Goal: Information Seeking & Learning: Learn about a topic

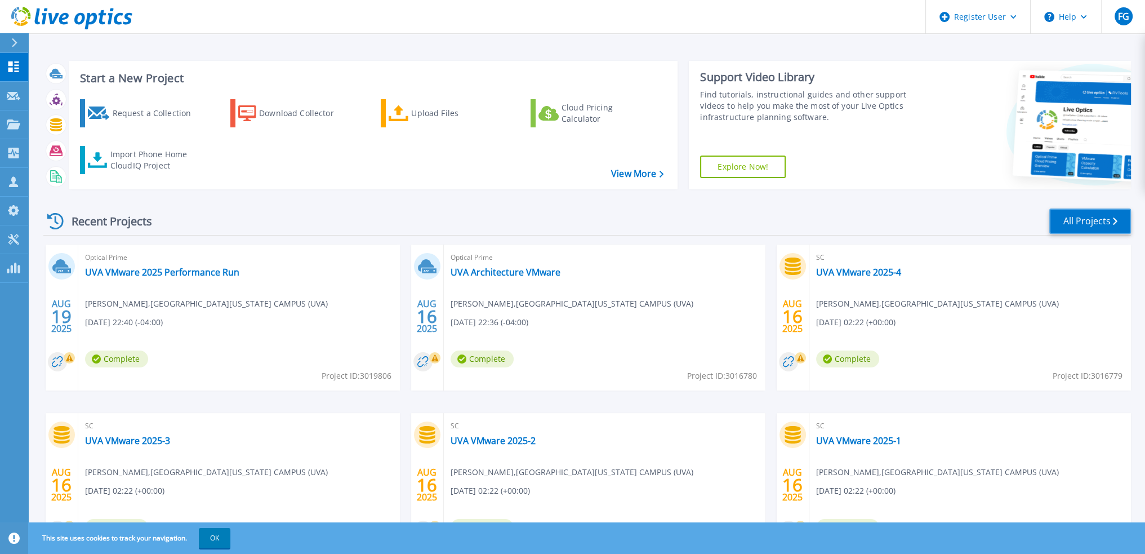
click at [1059, 210] on link "All Projects" at bounding box center [1090, 220] width 82 height 25
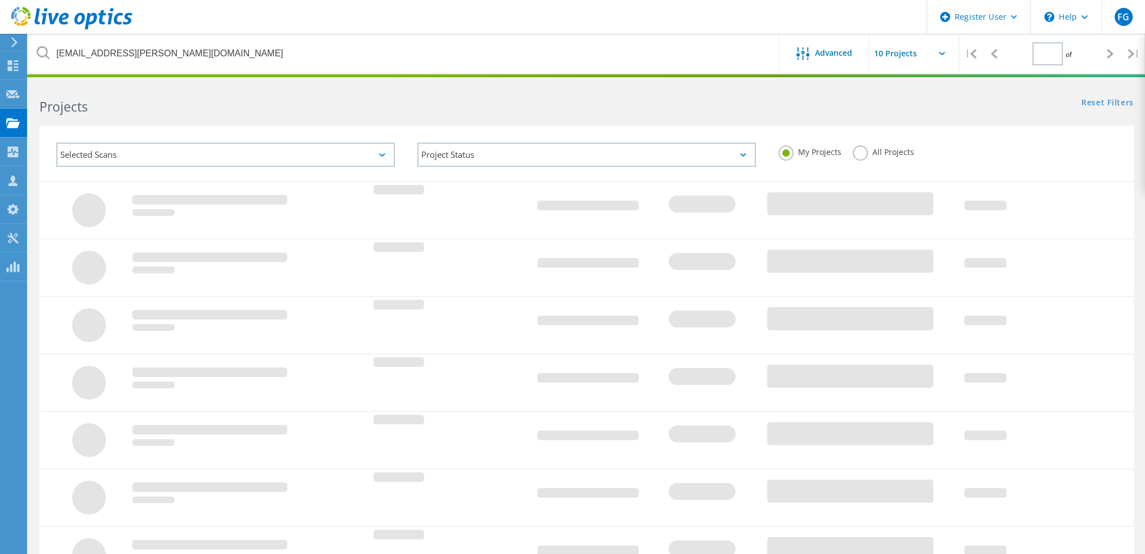
type input "1"
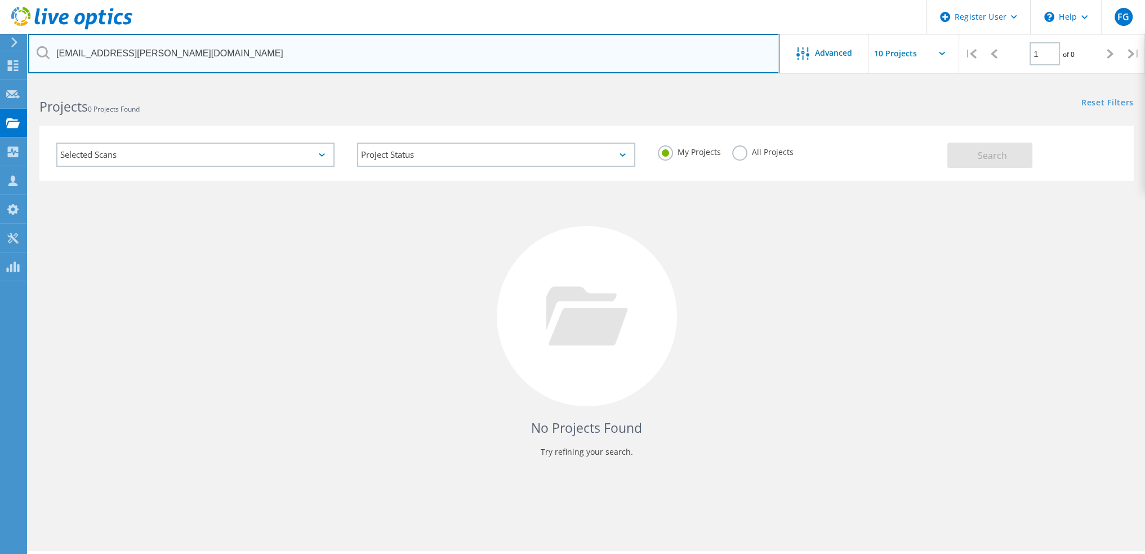
click at [175, 50] on input "[EMAIL_ADDRESS][PERSON_NAME][DOMAIN_NAME]" at bounding box center [403, 53] width 751 height 39
type input "VITA"
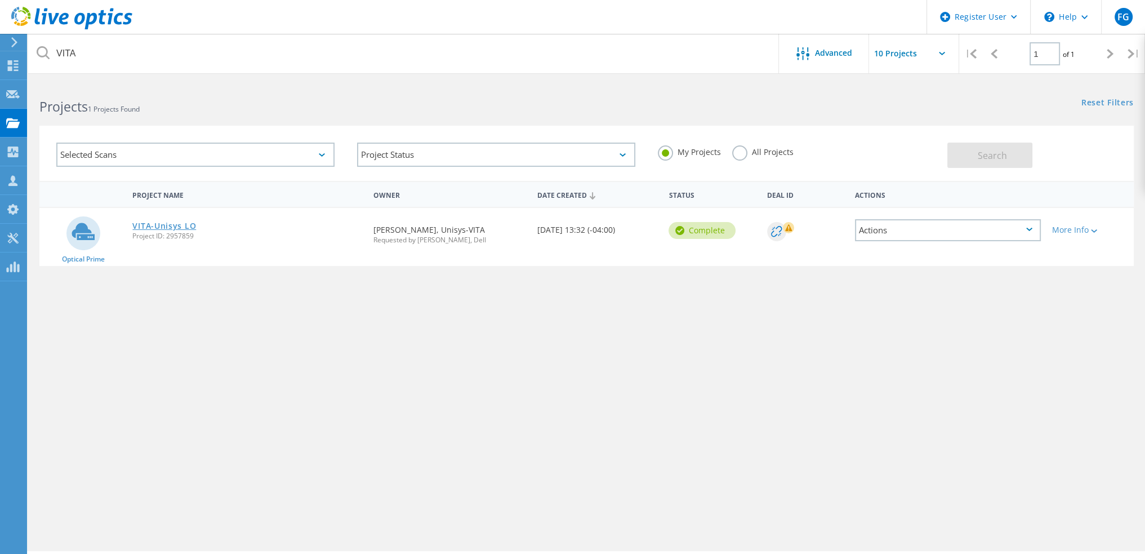
click at [165, 224] on link "VITA-Unisys LO" at bounding box center [164, 226] width 64 height 8
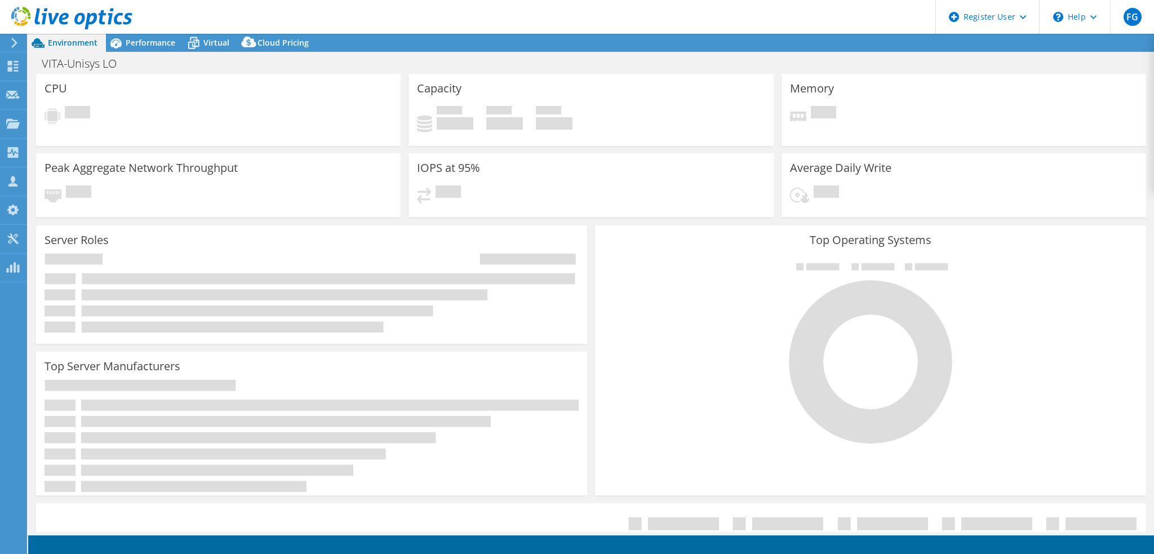
select select "USD"
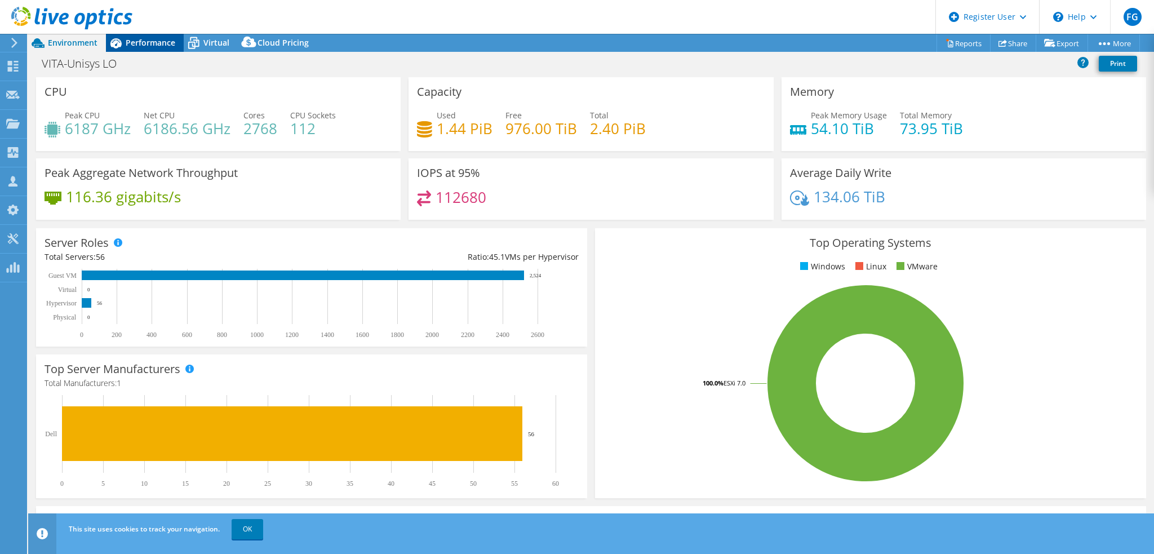
click at [134, 42] on span "Performance" at bounding box center [151, 42] width 50 height 11
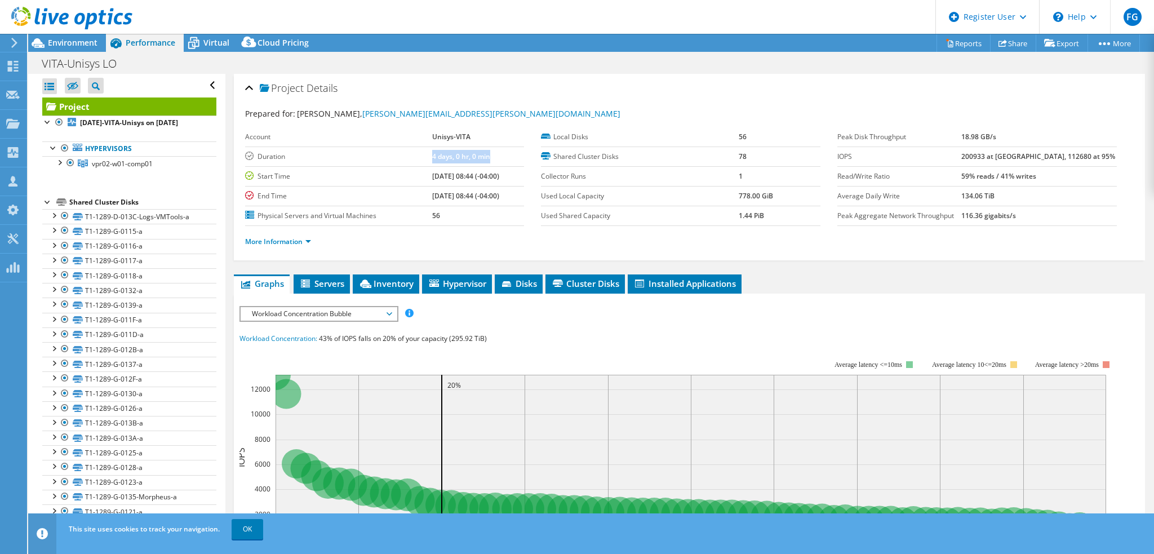
drag, startPoint x: 415, startPoint y: 154, endPoint x: 475, endPoint y: 154, distance: 60.3
click at [475, 154] on tr "Duration 4 days, 0 hr, 0 min" at bounding box center [384, 156] width 279 height 20
drag, startPoint x: 983, startPoint y: 155, endPoint x: 1007, endPoint y: 155, distance: 23.7
click at [1007, 155] on b "200933 at [GEOGRAPHIC_DATA], 112680 at 95%" at bounding box center [1038, 157] width 154 height 10
click at [384, 308] on span "Workload Concentration Bubble" at bounding box center [318, 314] width 145 height 14
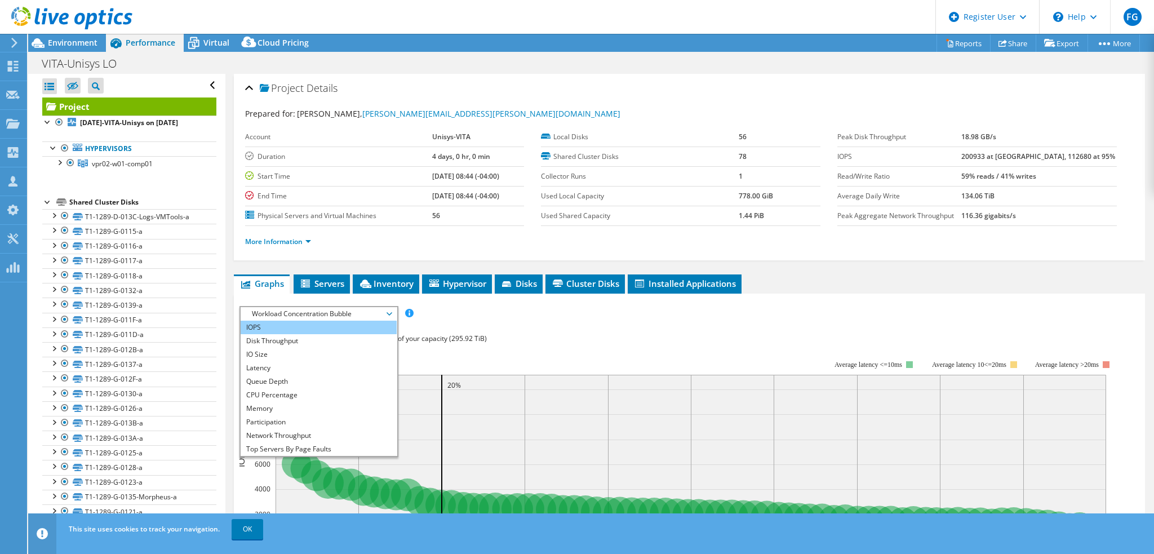
click at [323, 326] on li "IOPS" at bounding box center [319, 328] width 156 height 14
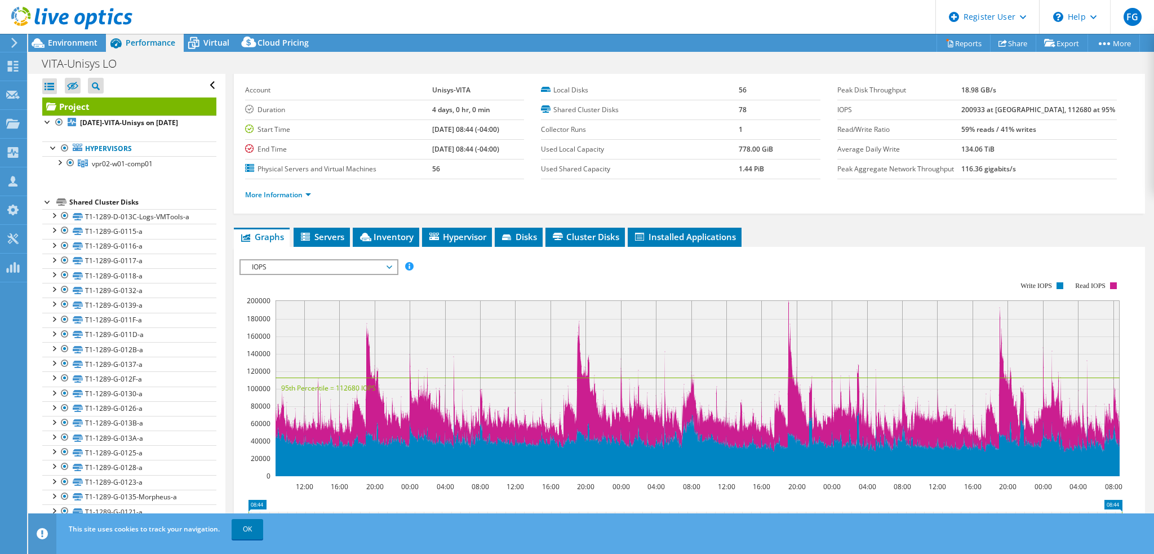
scroll to position [56, 0]
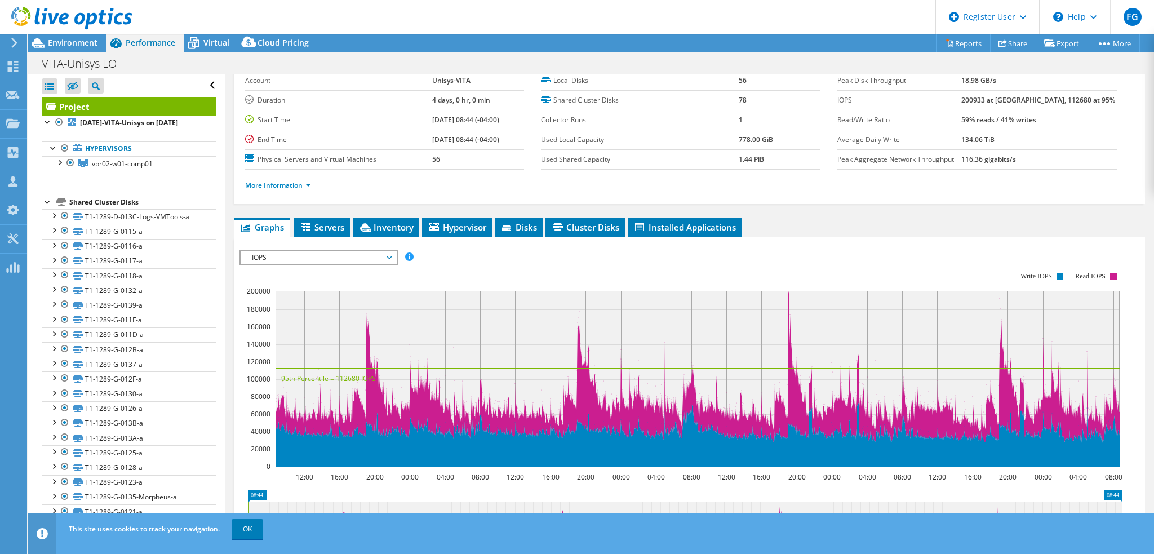
drag, startPoint x: 982, startPoint y: 118, endPoint x: 1076, endPoint y: 123, distance: 94.8
click at [1076, 123] on tr "Read/Write Ratio 59% reads / 41% writes" at bounding box center [976, 120] width 279 height 20
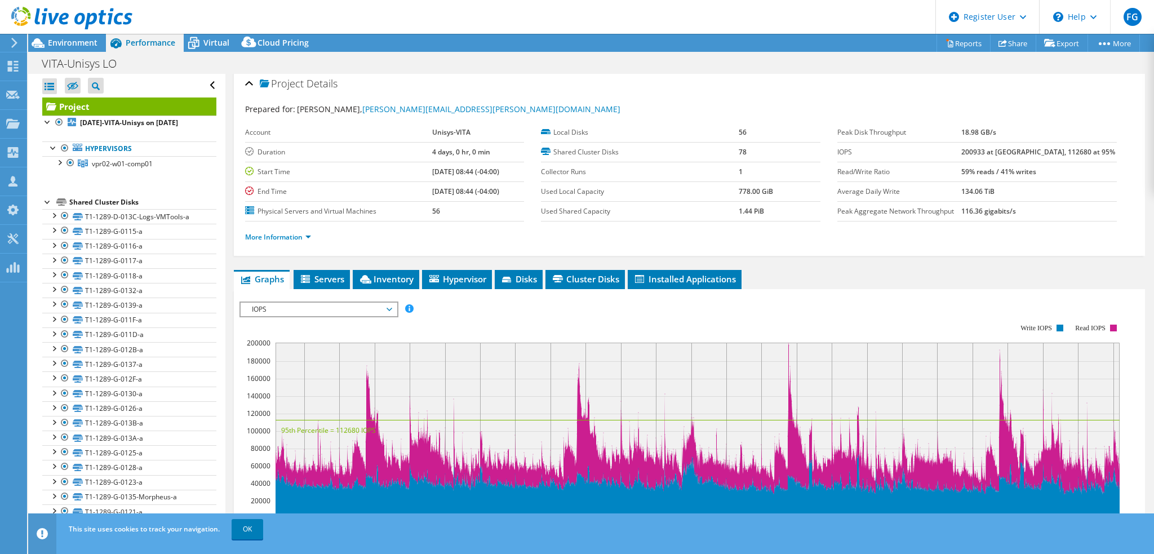
scroll to position [0, 0]
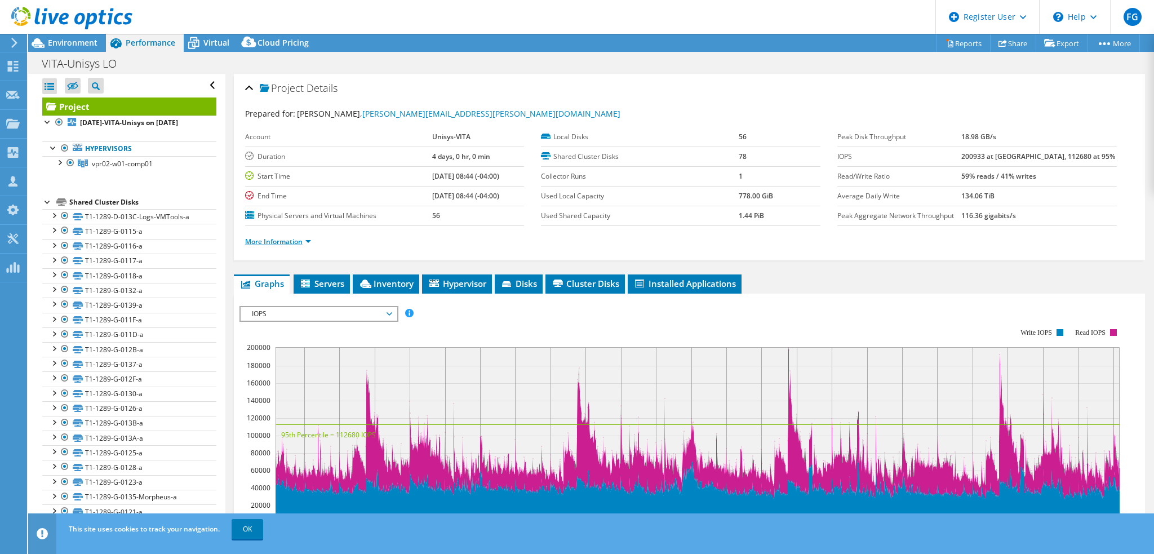
click at [283, 237] on link "More Information" at bounding box center [278, 242] width 66 height 10
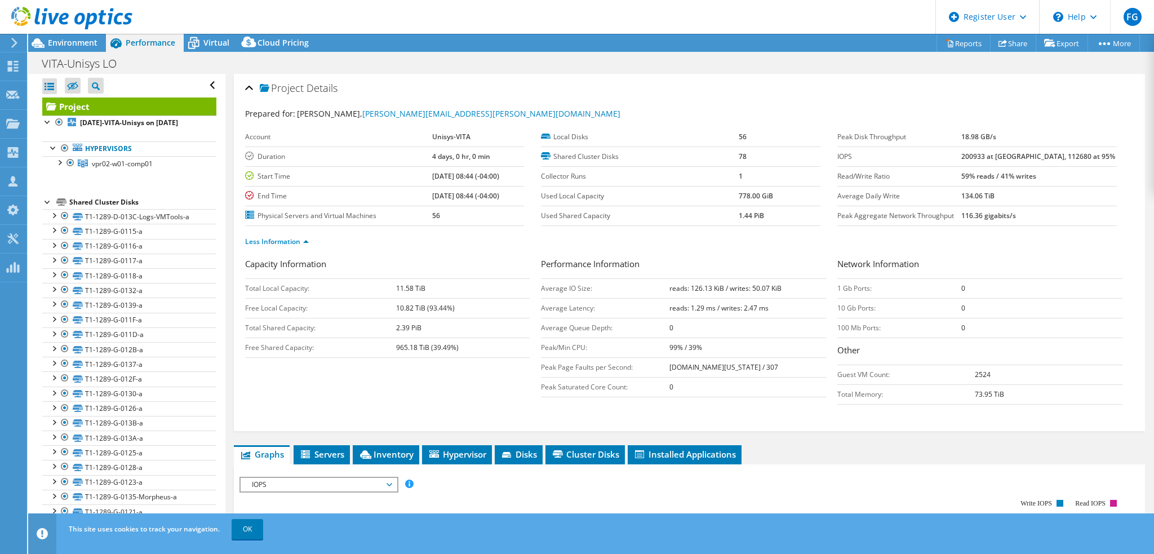
drag, startPoint x: 664, startPoint y: 287, endPoint x: 782, endPoint y: 287, distance: 117.7
click at [782, 287] on tr "Average IO Size: reads: 126.13 KiB / writes: 50.07 KiB" at bounding box center [683, 288] width 285 height 20
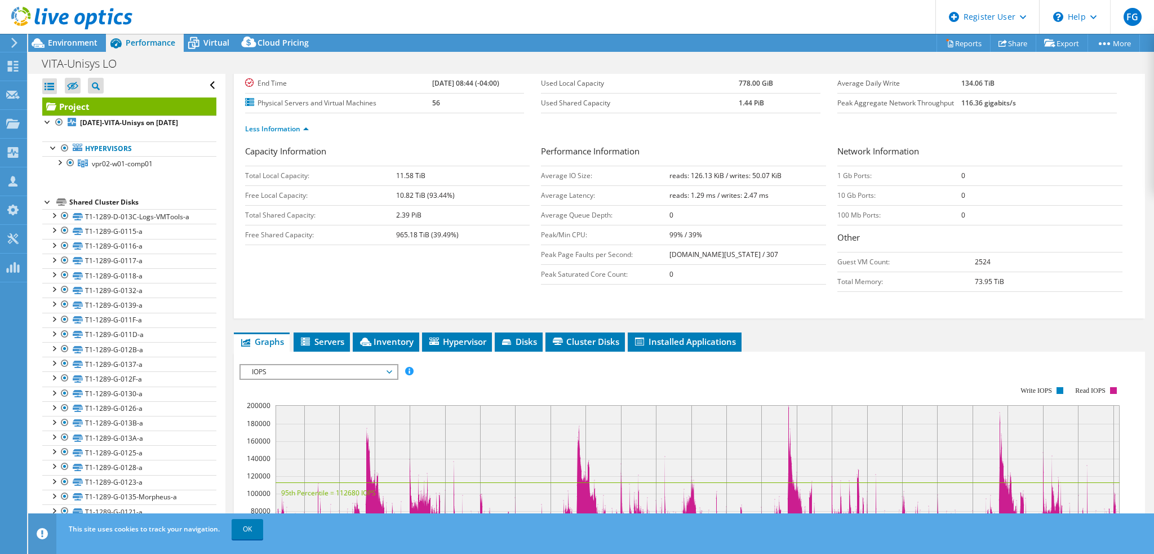
scroll to position [169, 0]
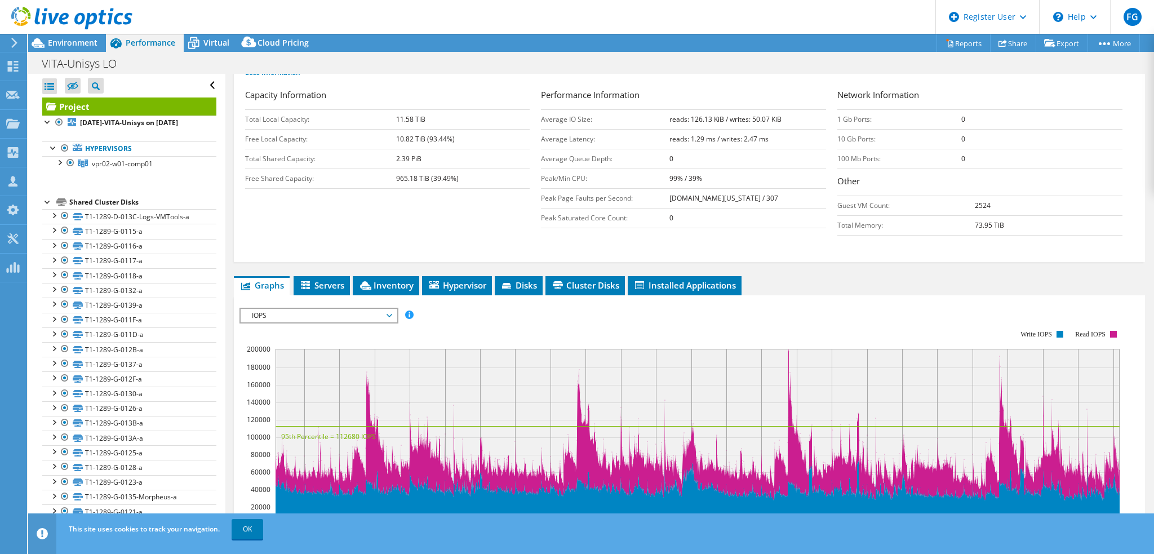
click at [370, 310] on span "IOPS" at bounding box center [318, 316] width 145 height 14
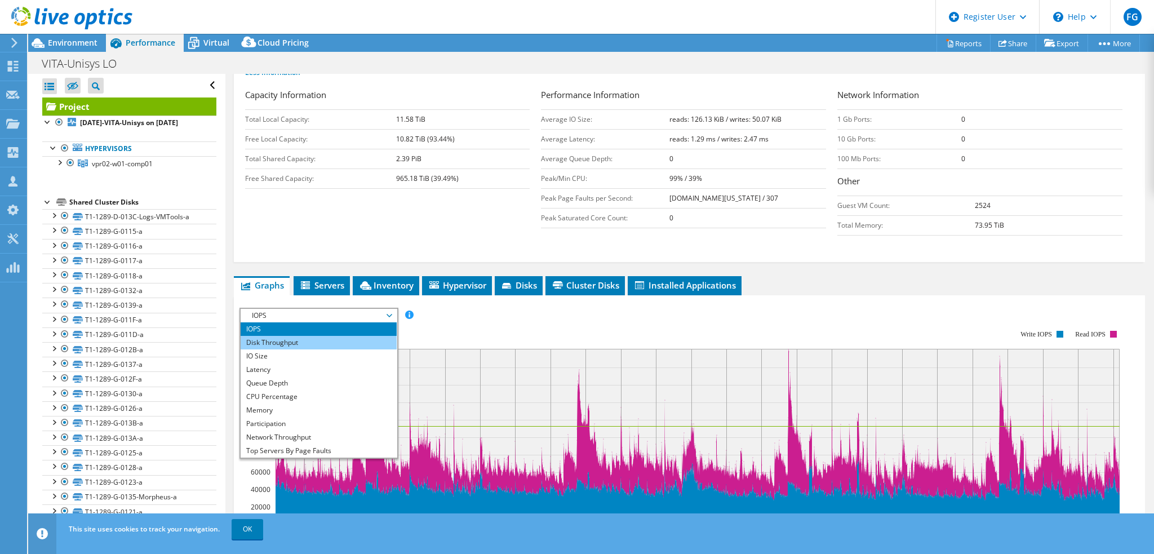
click at [295, 337] on li "Disk Throughput" at bounding box center [319, 343] width 156 height 14
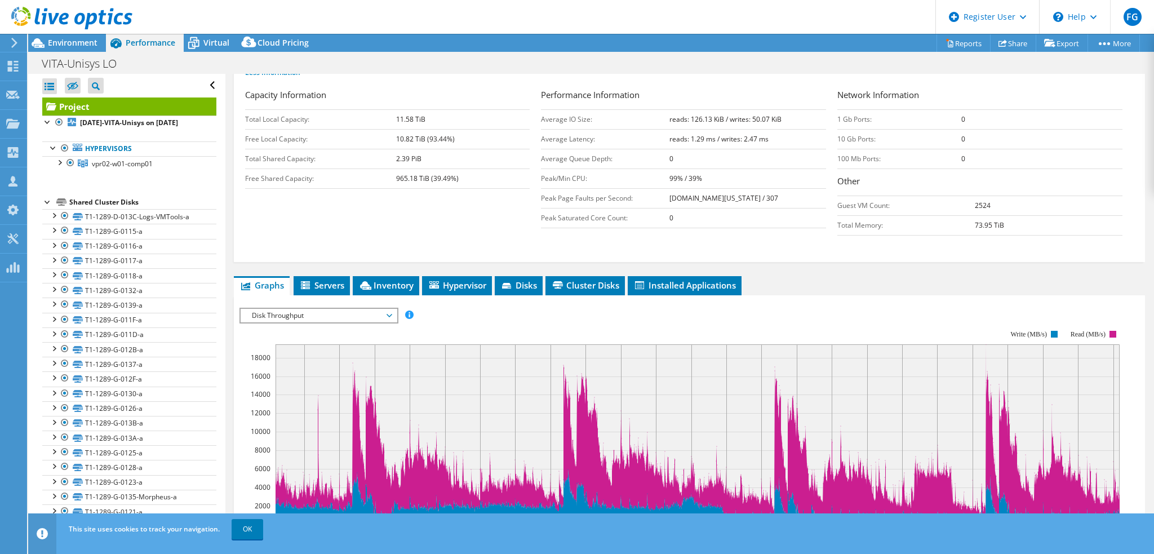
drag, startPoint x: 373, startPoint y: 313, endPoint x: 379, endPoint y: 312, distance: 5.7
click at [373, 313] on span "Disk Throughput" at bounding box center [318, 316] width 145 height 14
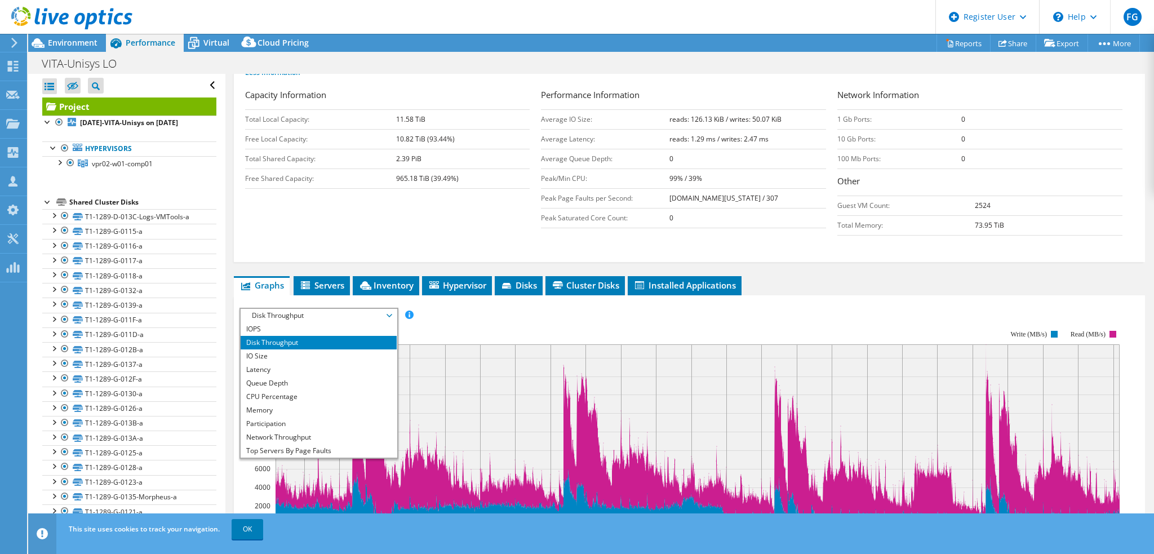
click at [397, 224] on div "Capacity Information Total Local Capacity: 11.58 TiB Free Local Capacity: 10.82…" at bounding box center [689, 164] width 888 height 153
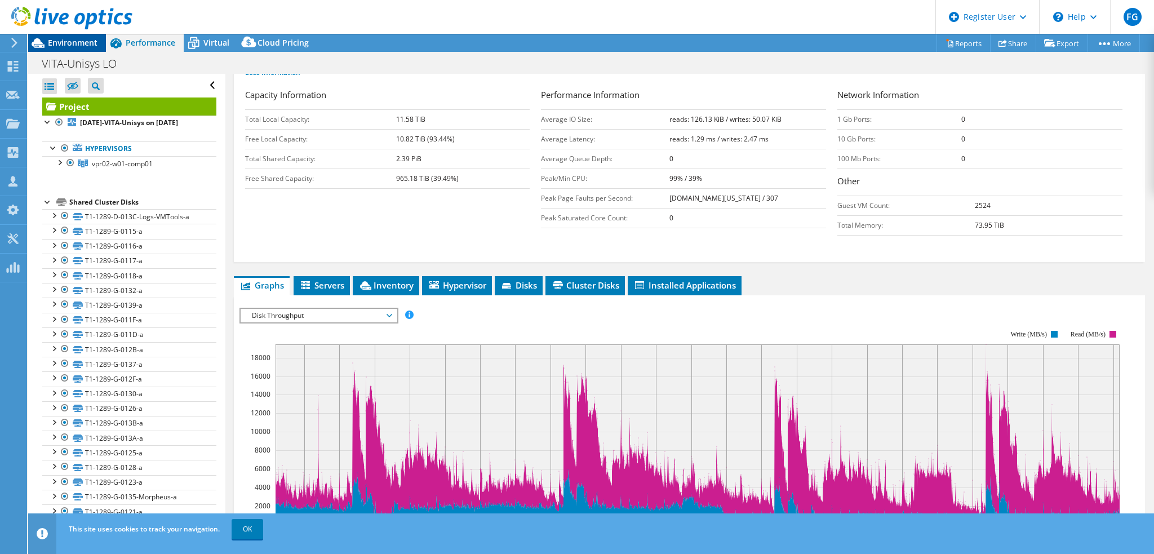
click at [81, 38] on span "Environment" at bounding box center [73, 42] width 50 height 11
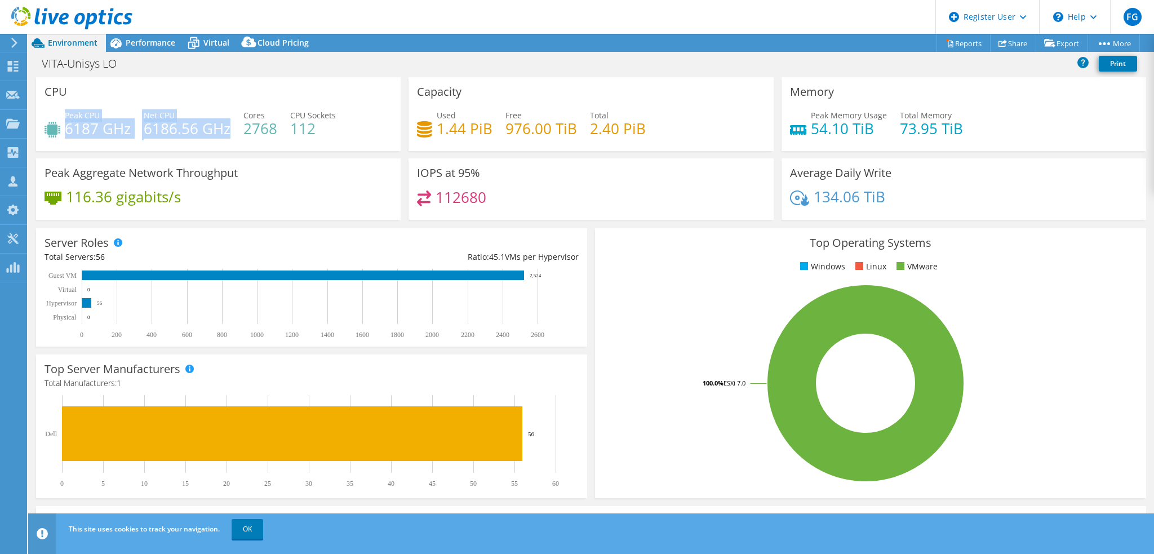
drag, startPoint x: 64, startPoint y: 128, endPoint x: 229, endPoint y: 128, distance: 165.0
click at [229, 128] on div "Peak CPU 6187 GHz Net CPU 6186.56 GHz Cores 2768 CPU Sockets 112" at bounding box center [219, 127] width 348 height 37
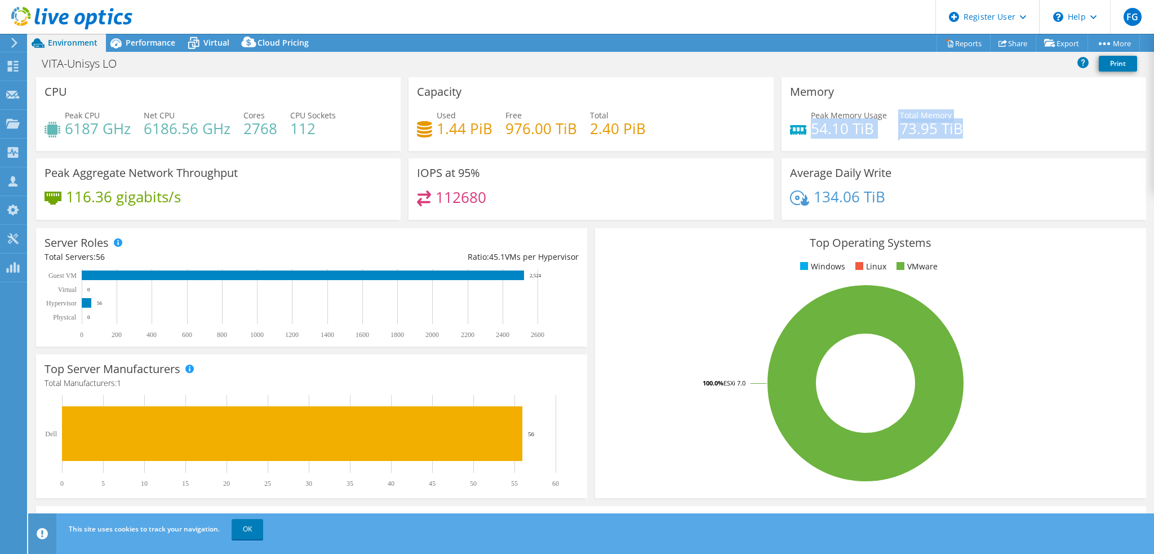
drag, startPoint x: 804, startPoint y: 124, endPoint x: 955, endPoint y: 122, distance: 151.0
click at [955, 122] on div "Peak Memory Usage 54.10 TiB Total Memory 73.95 TiB" at bounding box center [964, 127] width 348 height 37
drag, startPoint x: 435, startPoint y: 195, endPoint x: 489, endPoint y: 195, distance: 54.1
click at [489, 195] on div "112680" at bounding box center [591, 202] width 348 height 24
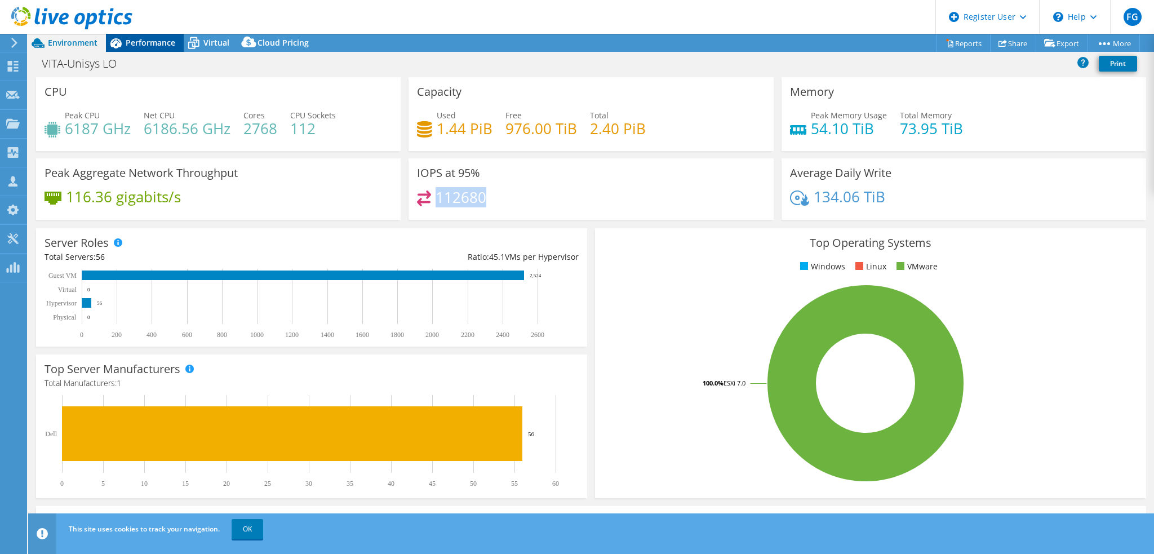
drag, startPoint x: 151, startPoint y: 46, endPoint x: 158, endPoint y: 50, distance: 7.8
click at [151, 46] on span "Performance" at bounding box center [151, 42] width 50 height 11
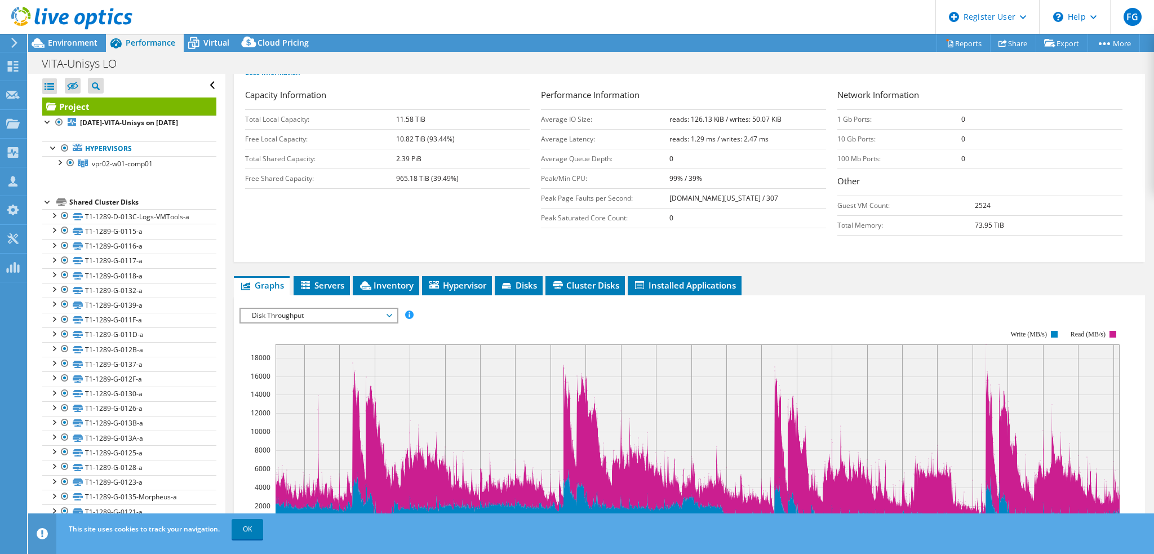
click at [353, 312] on span "Disk Throughput" at bounding box center [318, 316] width 145 height 14
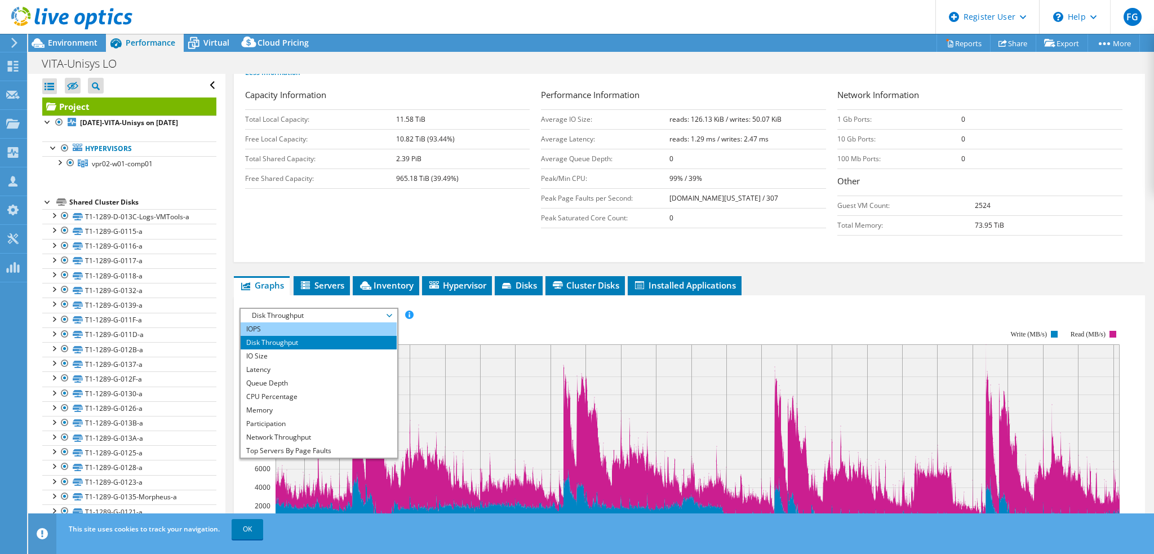
click at [330, 324] on li "IOPS" at bounding box center [319, 329] width 156 height 14
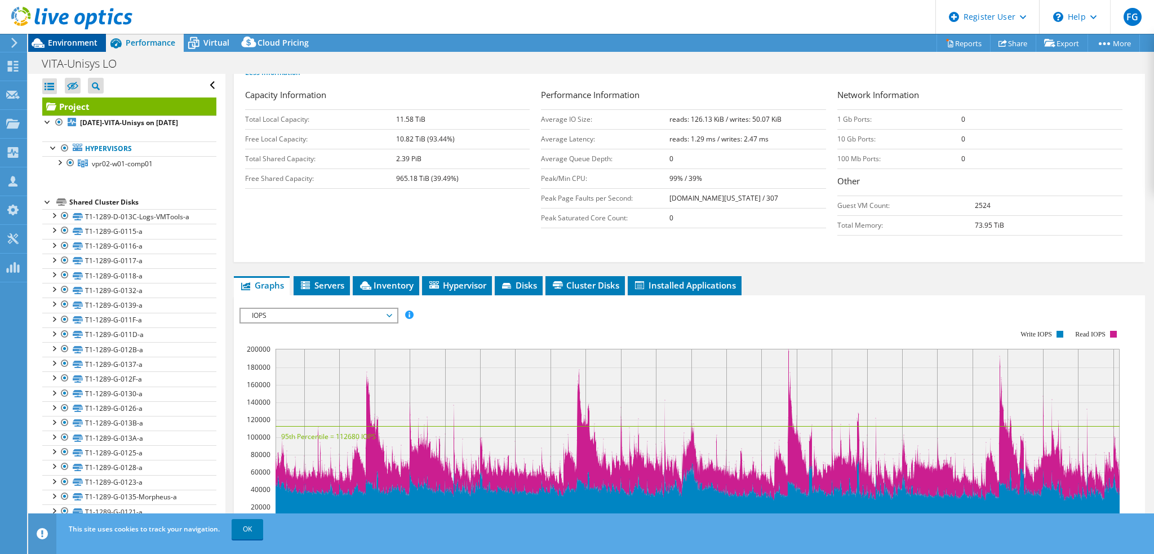
click at [49, 41] on span "Environment" at bounding box center [73, 42] width 50 height 11
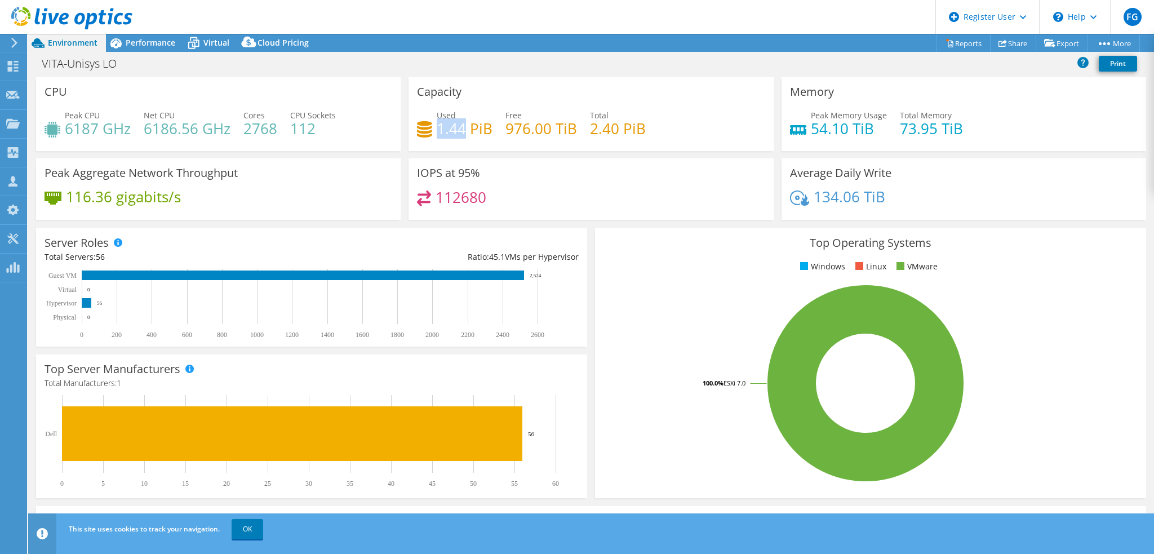
drag, startPoint x: 433, startPoint y: 127, endPoint x: 464, endPoint y: 127, distance: 31.0
click at [464, 127] on h4 "1.44 PiB" at bounding box center [465, 128] width 56 height 12
